Goal: Information Seeking & Learning: Learn about a topic

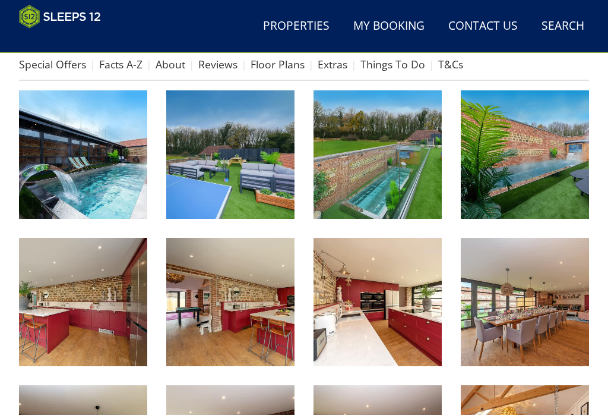
scroll to position [402, 0]
click at [404, 163] on img at bounding box center [378, 154] width 128 height 128
click at [169, 64] on link "About" at bounding box center [171, 64] width 30 height 14
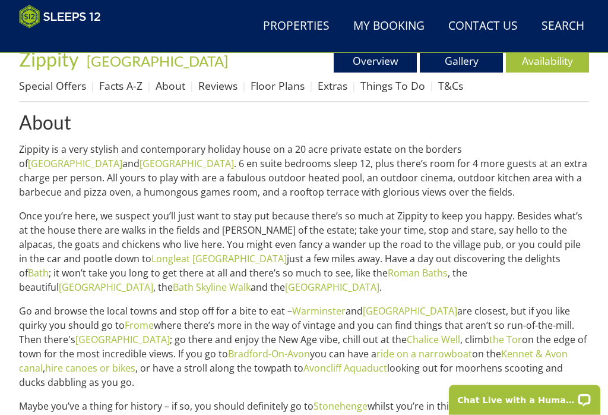
scroll to position [381, 0]
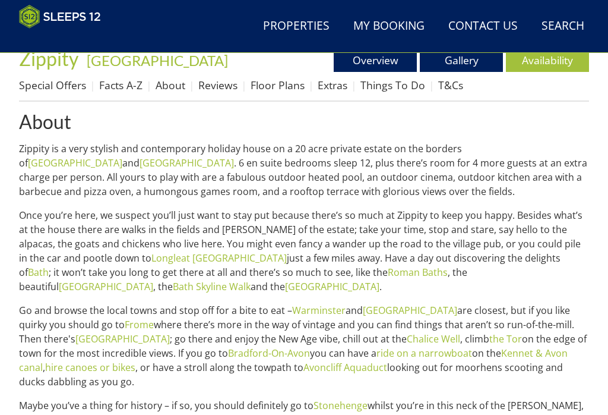
click at [589, 0] on html "WinterWonder – Save £150 on any stay from 1st September to 27th March* Terms ap…" at bounding box center [304, 233] width 608 height 1229
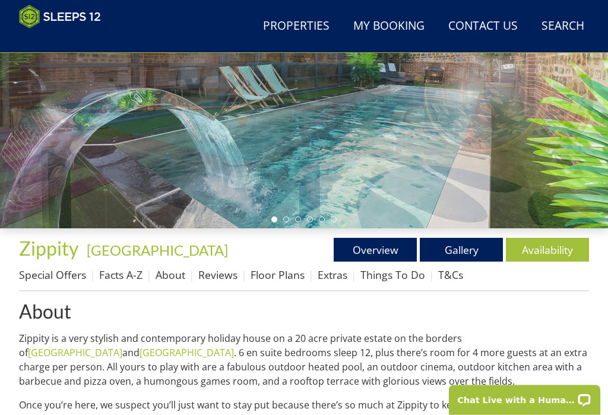
scroll to position [191, 0]
click at [459, 247] on link "Gallery" at bounding box center [461, 250] width 83 height 24
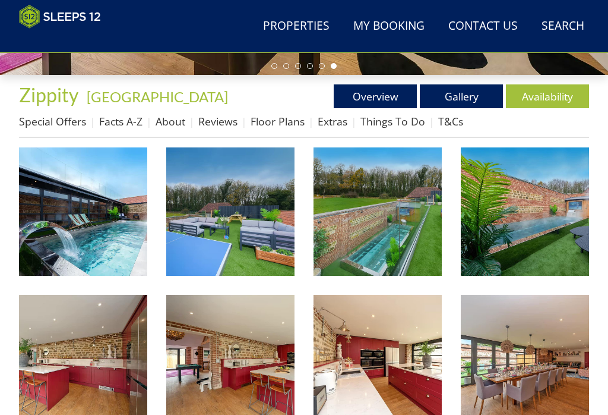
scroll to position [340, 0]
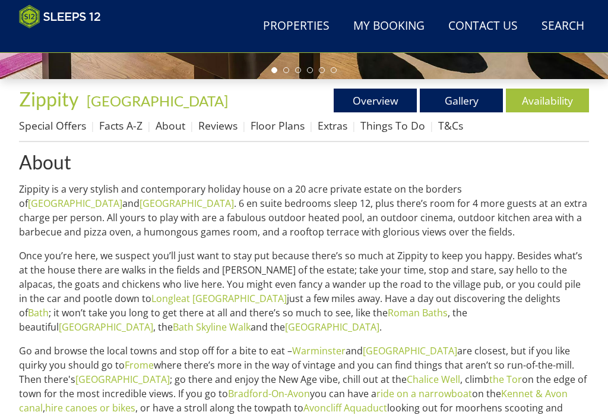
scroll to position [339, 0]
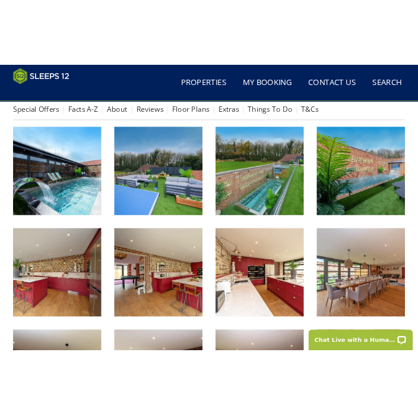
scroll to position [1510, 0]
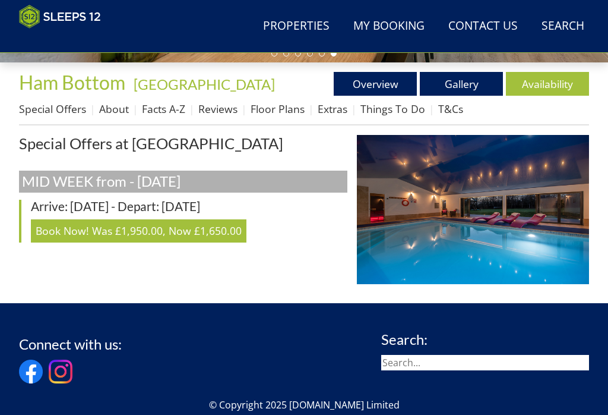
scroll to position [371, 0]
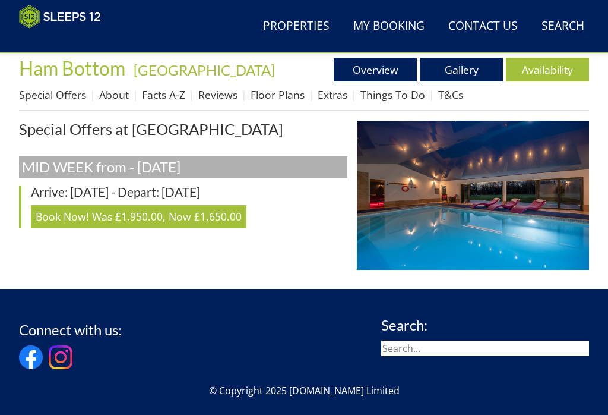
click at [418, 68] on link "Gallery" at bounding box center [461, 70] width 83 height 24
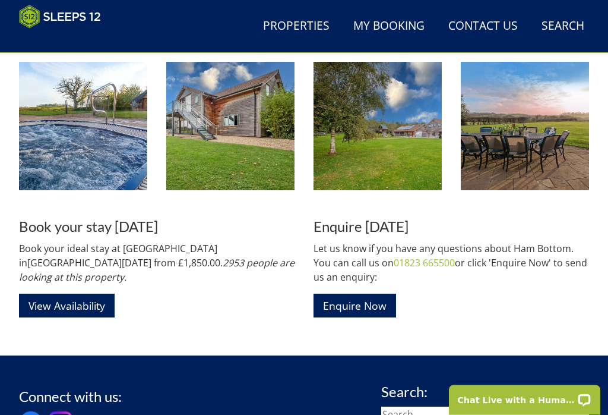
scroll to position [1609, 0]
click at [53, 1] on header "Search Menu Properties My Booking Contact Us 01823 665500 Search Check Availabi…" at bounding box center [304, 26] width 608 height 53
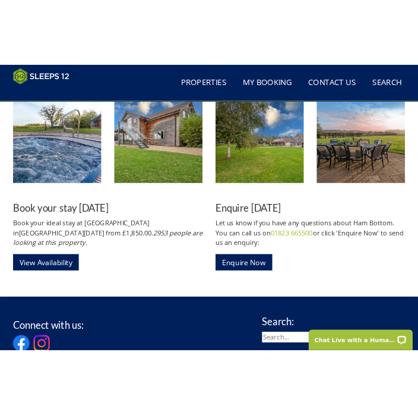
scroll to position [15275, 0]
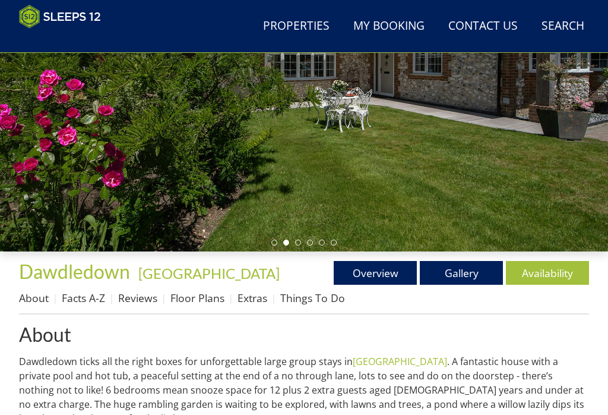
scroll to position [173, 0]
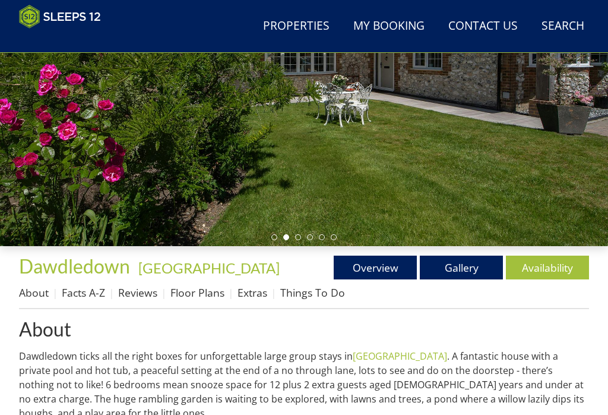
click at [138, 286] on link "Reviews" at bounding box center [137, 293] width 39 height 14
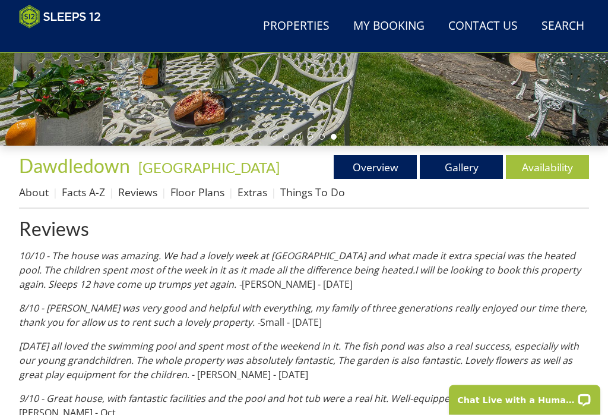
scroll to position [276, 0]
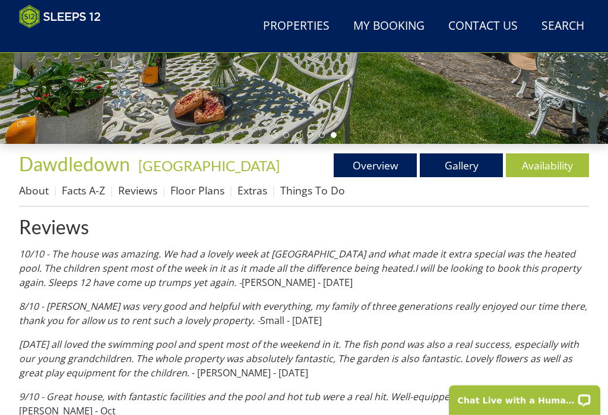
click at [418, 165] on link "Availability" at bounding box center [547, 165] width 83 height 24
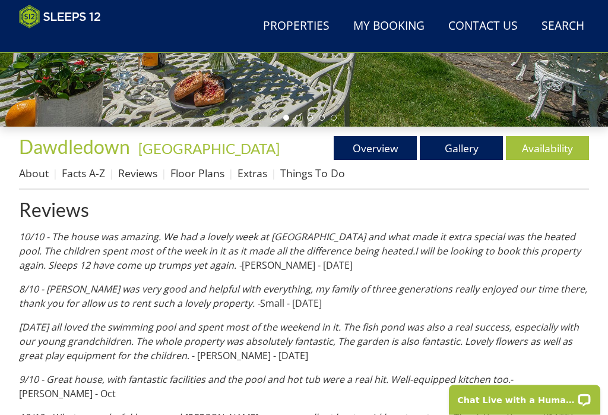
scroll to position [302, 0]
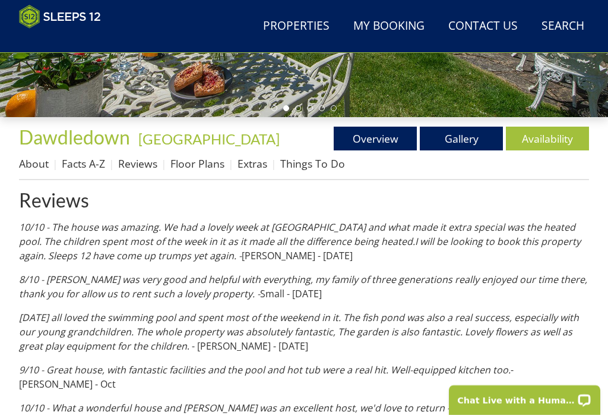
click at [206, 163] on link "Floor Plans" at bounding box center [198, 163] width 54 height 14
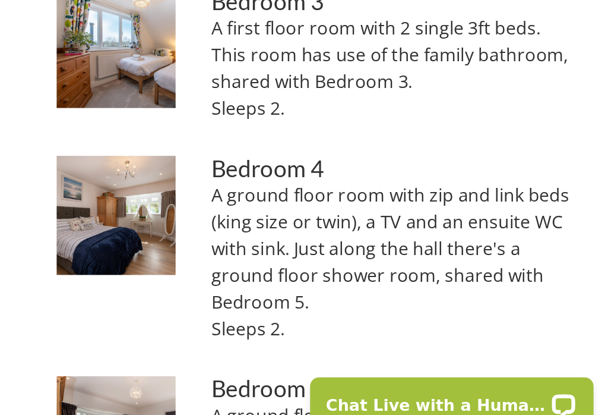
scroll to position [589, 0]
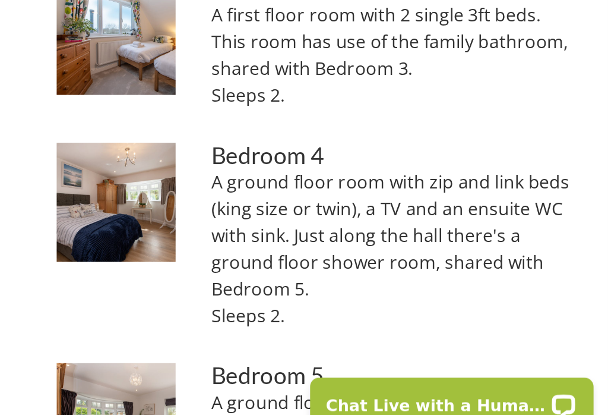
click at [396, 273] on p "A ground floor room with zip and link beds (king size or twin), a TV and an ens…" at bounding box center [492, 316] width 193 height 86
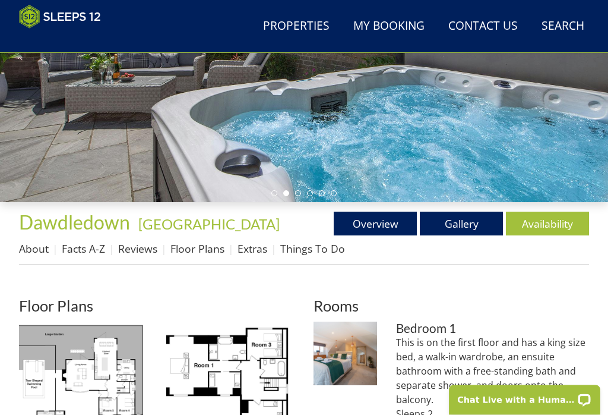
scroll to position [217, 0]
click at [418, 228] on link "Gallery" at bounding box center [461, 223] width 83 height 24
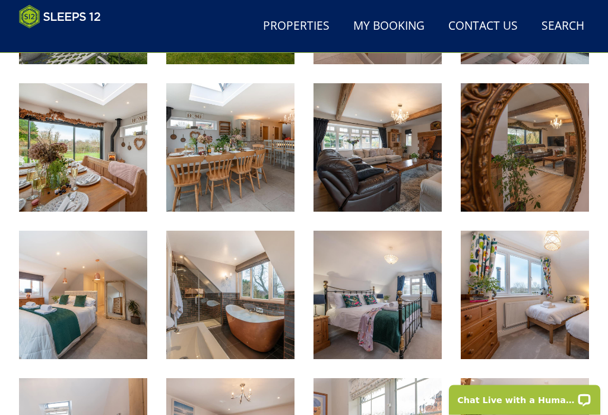
scroll to position [704, 0]
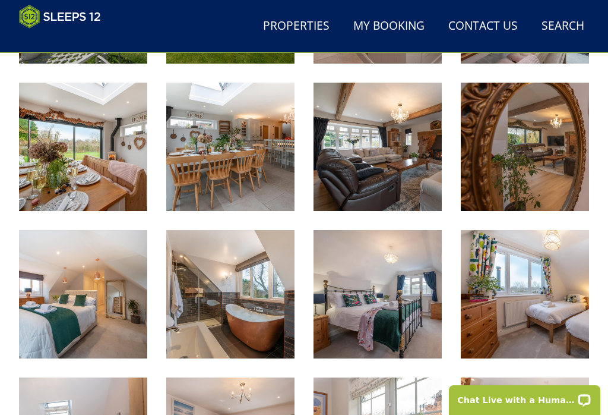
click at [393, 160] on img at bounding box center [378, 147] width 128 height 128
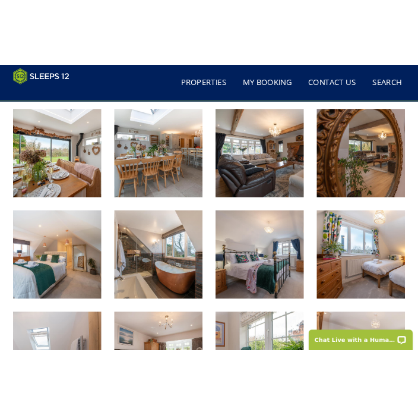
scroll to position [4822, 0]
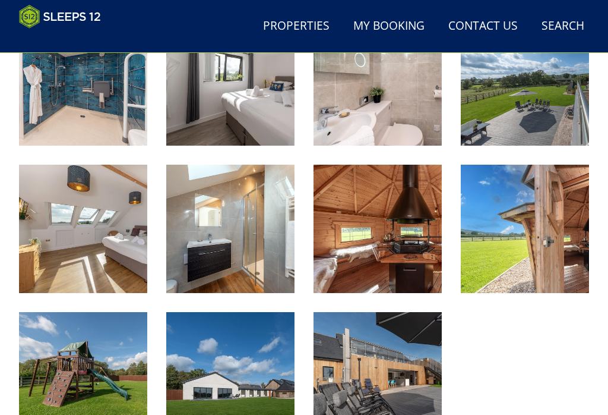
scroll to position [1248, 0]
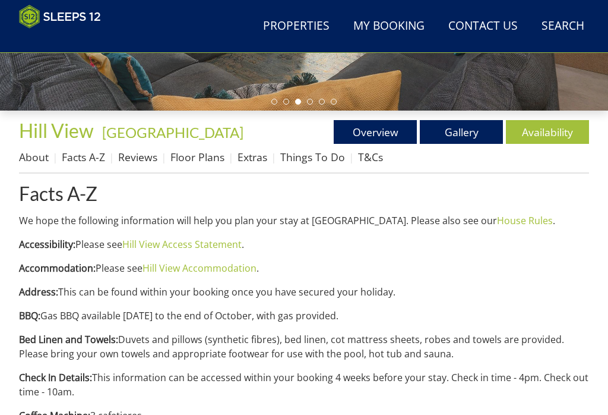
scroll to position [309, 0]
click at [32, 157] on link "About" at bounding box center [34, 157] width 30 height 14
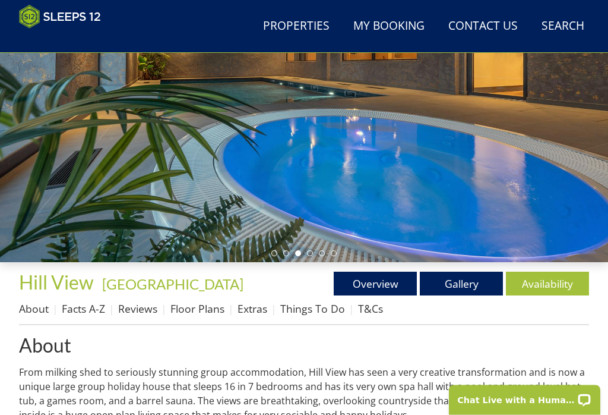
scroll to position [157, 0]
click at [418, 284] on link "Gallery" at bounding box center [461, 283] width 83 height 24
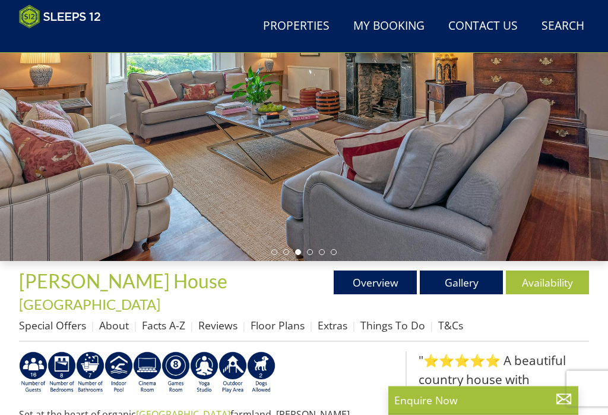
scroll to position [156, 0]
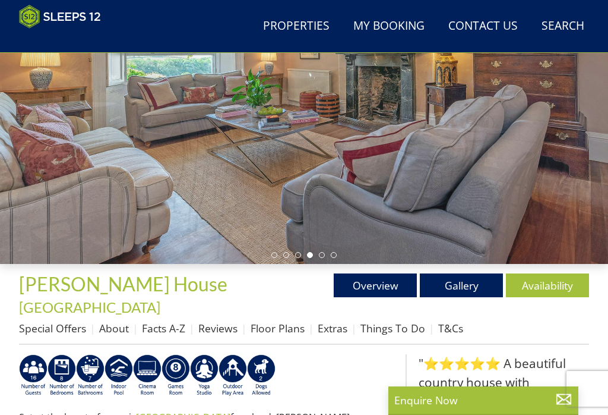
click at [418, 276] on link "Gallery" at bounding box center [461, 285] width 83 height 24
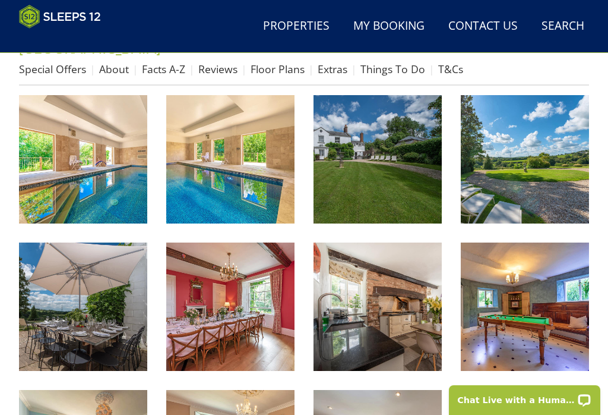
click at [398, 151] on img at bounding box center [378, 159] width 128 height 128
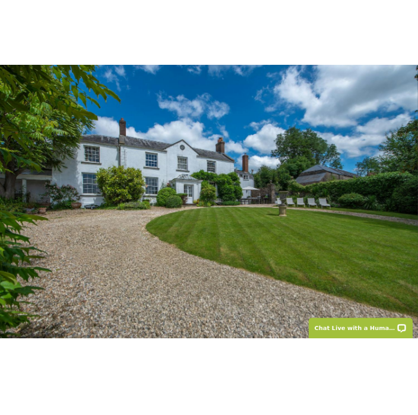
scroll to position [433, 0]
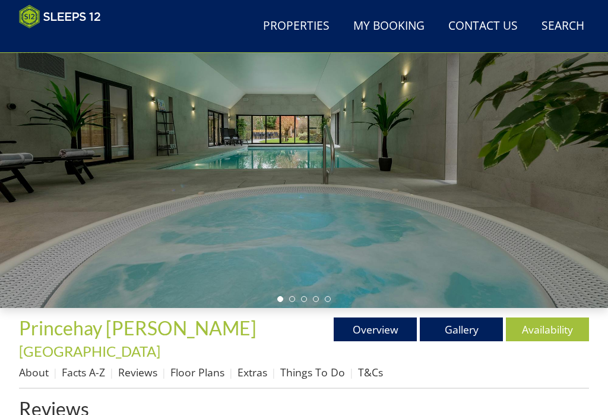
scroll to position [109, 0]
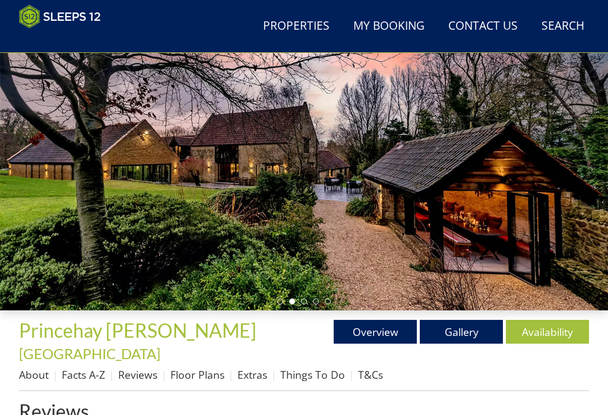
click at [418, 333] on link "Gallery" at bounding box center [461, 332] width 83 height 24
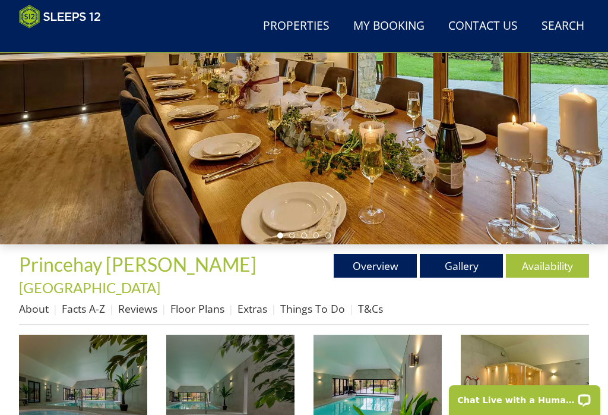
scroll to position [175, 0]
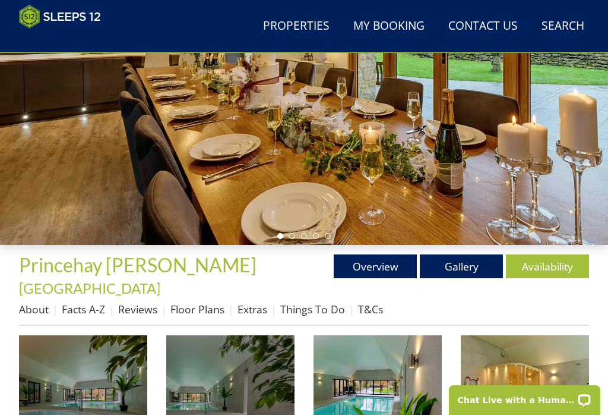
click at [382, 274] on link "Overview" at bounding box center [375, 266] width 83 height 24
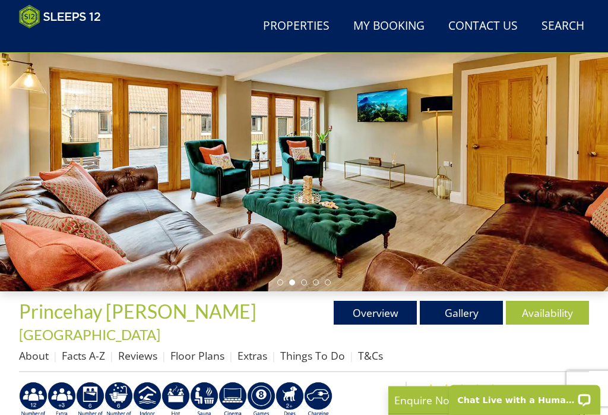
scroll to position [128, 0]
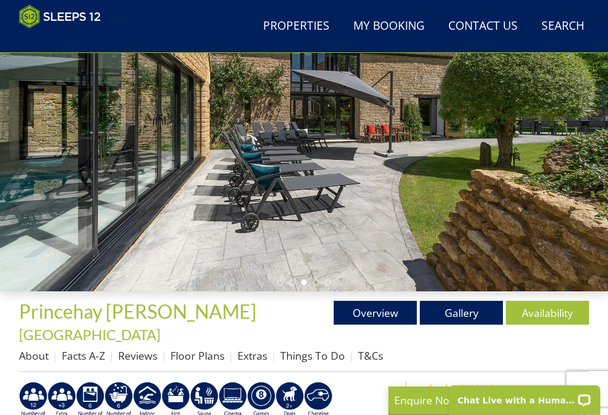
click at [145, 348] on link "Reviews" at bounding box center [137, 355] width 39 height 14
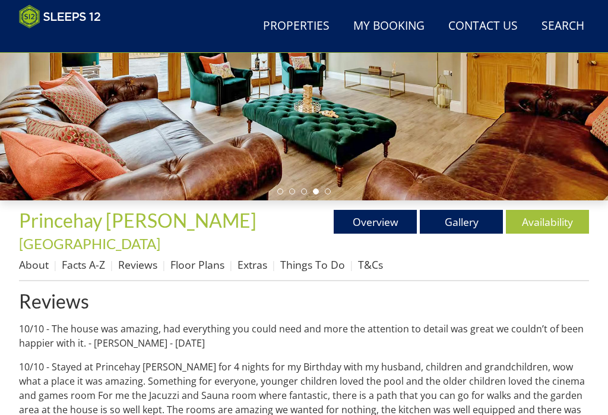
scroll to position [219, 0]
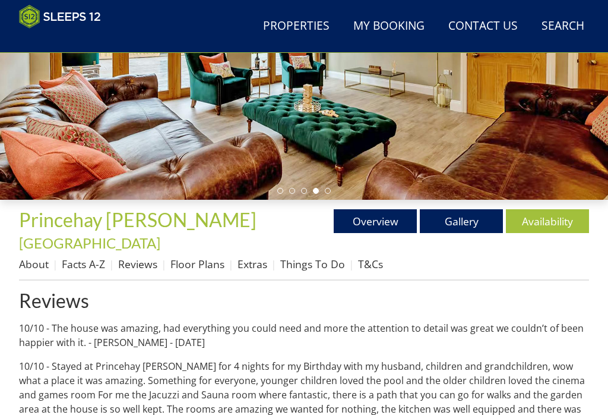
click at [105, 257] on link "Facts A-Z" at bounding box center [83, 264] width 43 height 14
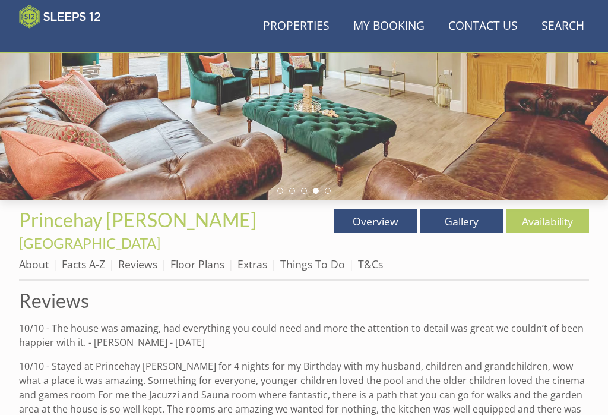
scroll to position [220, 0]
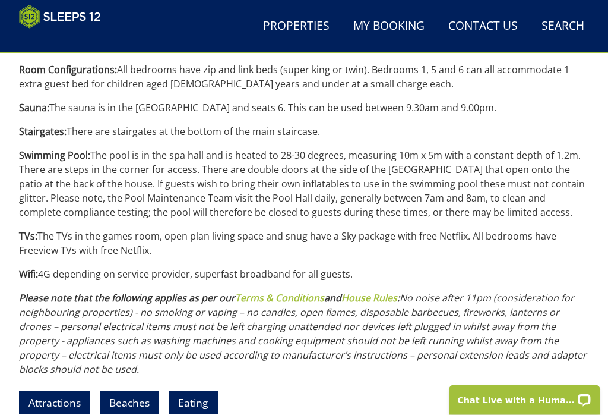
scroll to position [1614, 0]
click at [418, 386] on p "Attractions Beaches Eating" at bounding box center [304, 403] width 570 height 34
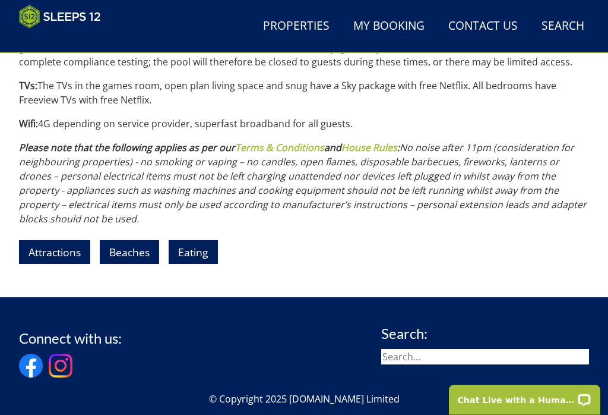
scroll to position [1764, 0]
click at [60, 240] on link "Attractions" at bounding box center [54, 251] width 71 height 23
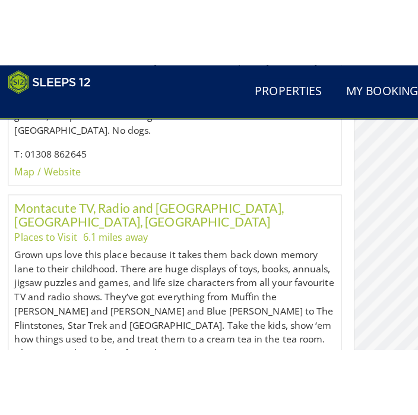
scroll to position [973, 0]
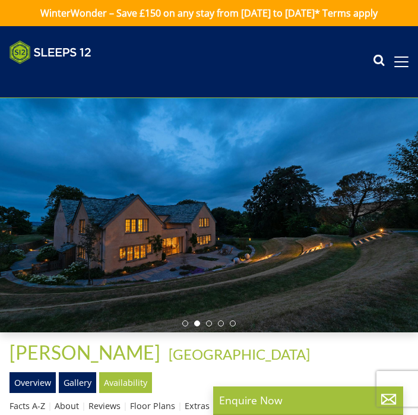
click at [307, 219] on div at bounding box center [209, 215] width 418 height 234
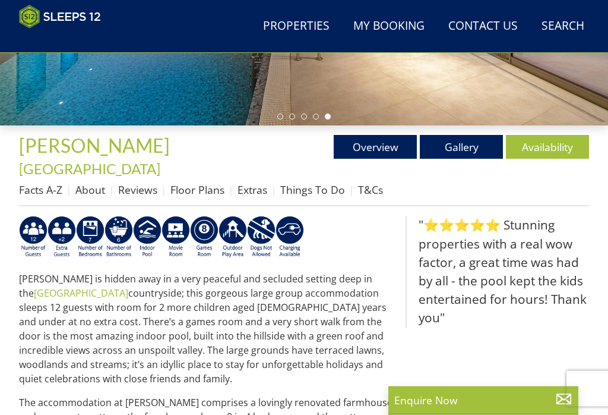
scroll to position [294, 0]
click at [418, 135] on link "Gallery" at bounding box center [461, 147] width 83 height 24
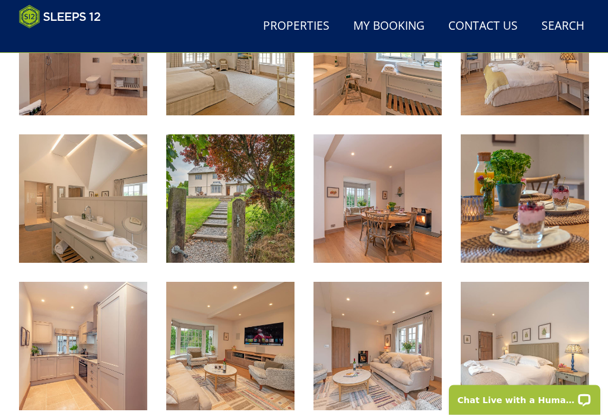
scroll to position [1259, 0]
click at [233, 165] on img at bounding box center [230, 198] width 128 height 128
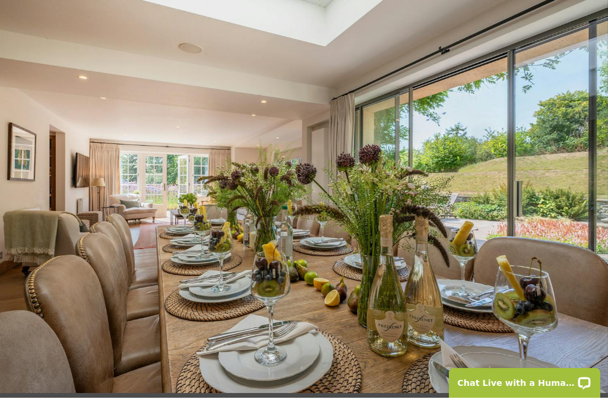
scroll to position [1278, 0]
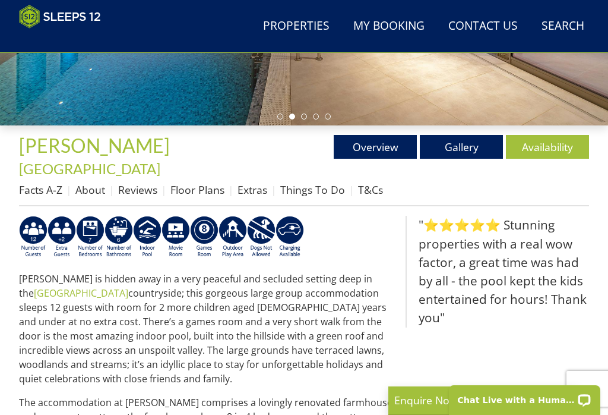
click at [150, 182] on link "Reviews" at bounding box center [137, 189] width 39 height 14
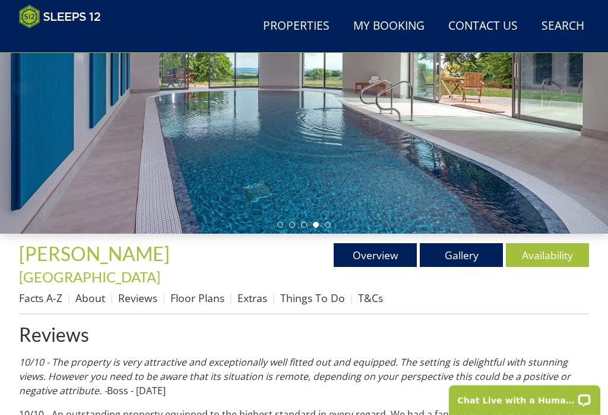
scroll to position [204, 0]
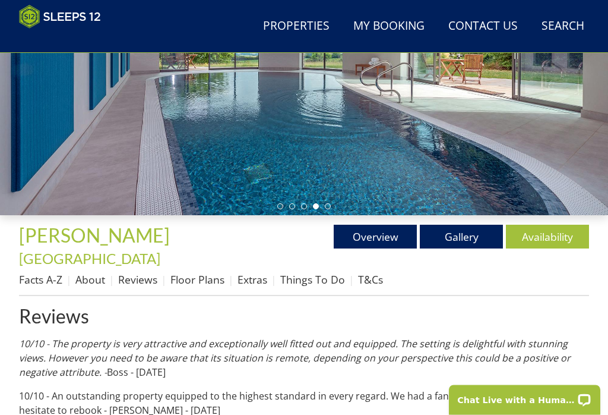
click at [54, 273] on link "Facts A-Z" at bounding box center [40, 280] width 43 height 14
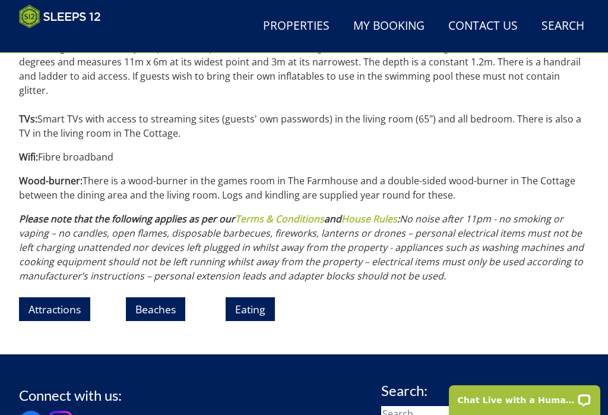
scroll to position [1679, 0]
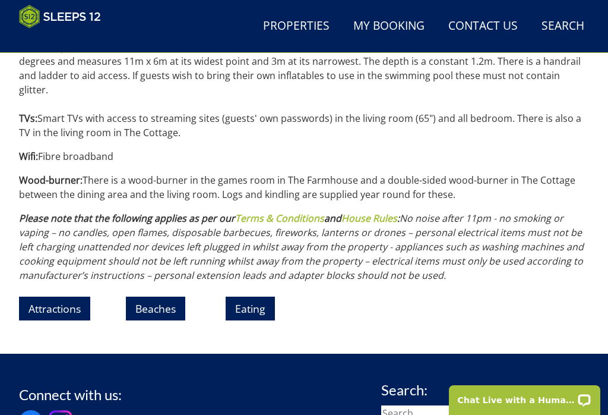
click at [56, 296] on link "Attractions" at bounding box center [54, 307] width 71 height 23
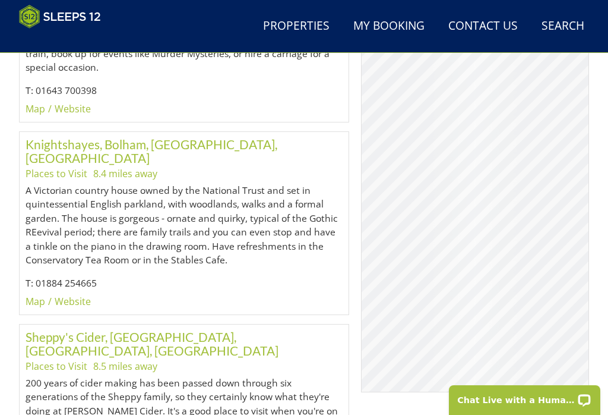
scroll to position [763, 0]
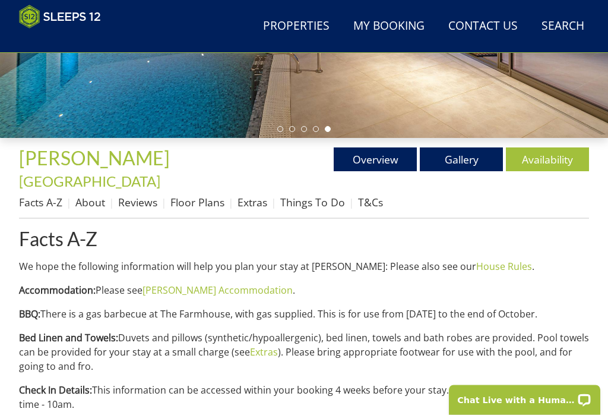
scroll to position [282, 0]
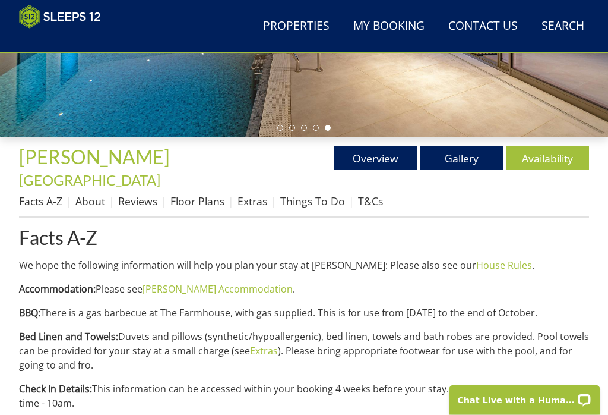
click at [256, 194] on link "Extras" at bounding box center [253, 201] width 30 height 14
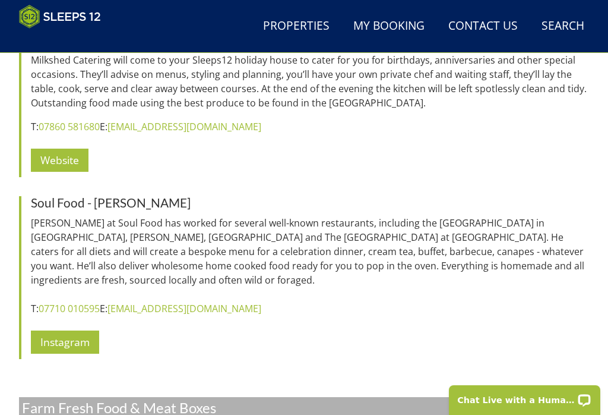
scroll to position [2880, 0]
